Goal: Transaction & Acquisition: Purchase product/service

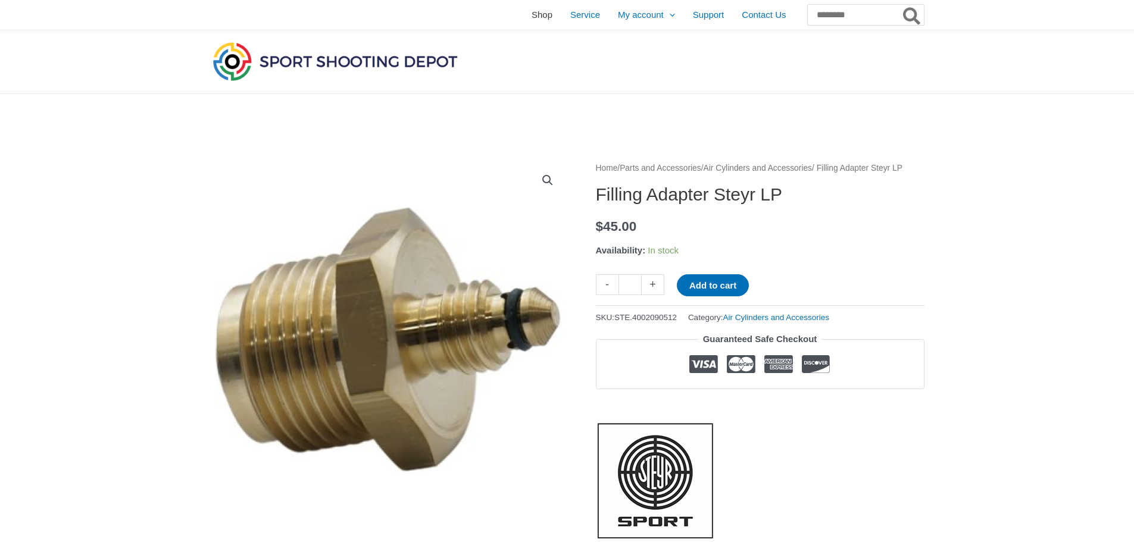
click at [531, 13] on span "Shop" at bounding box center [541, 15] width 21 height 30
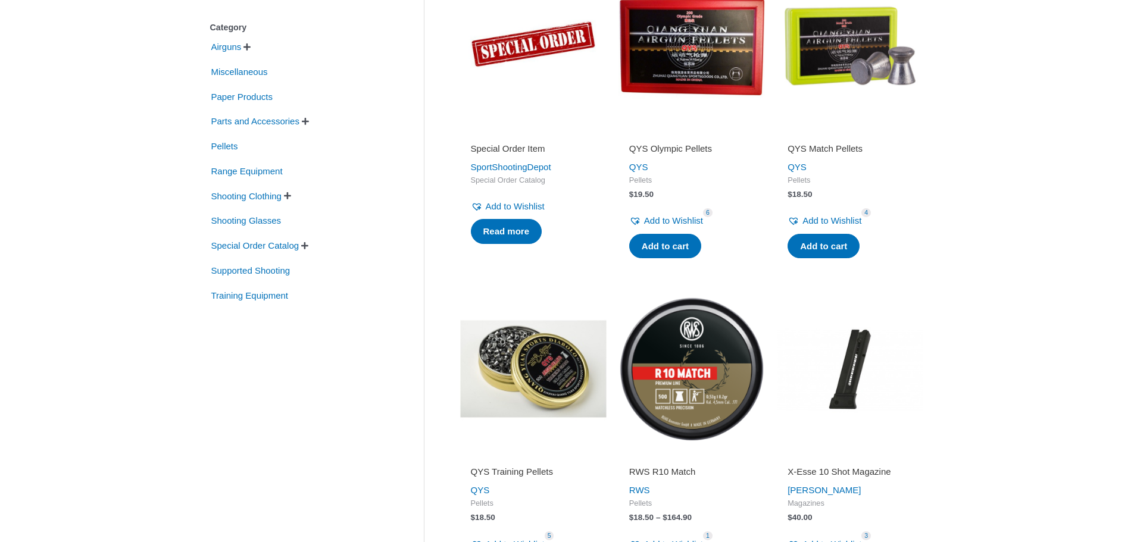
scroll to position [298, 0]
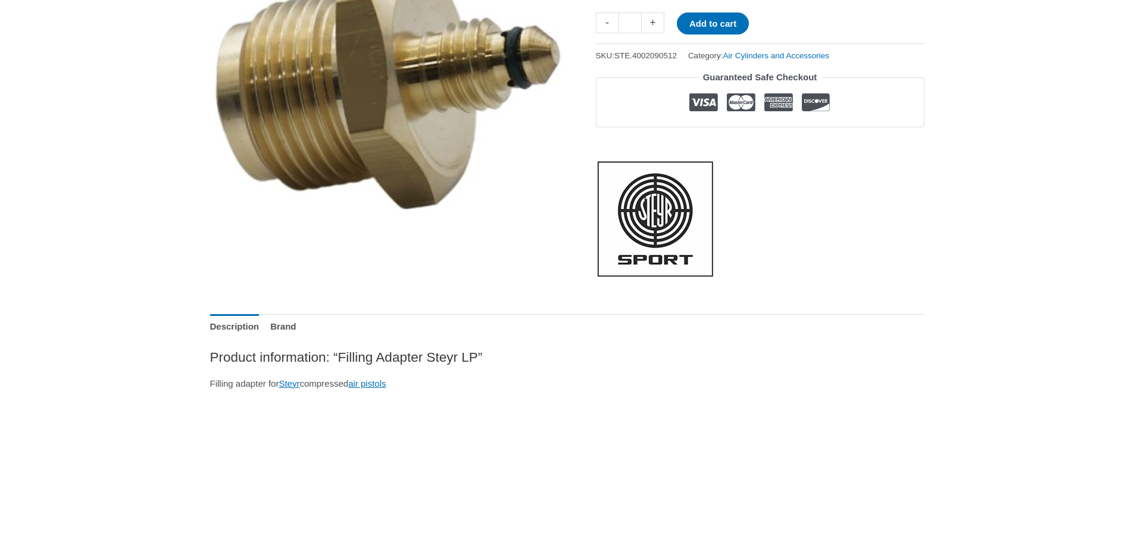
scroll to position [78, 0]
